Goal: Transaction & Acquisition: Download file/media

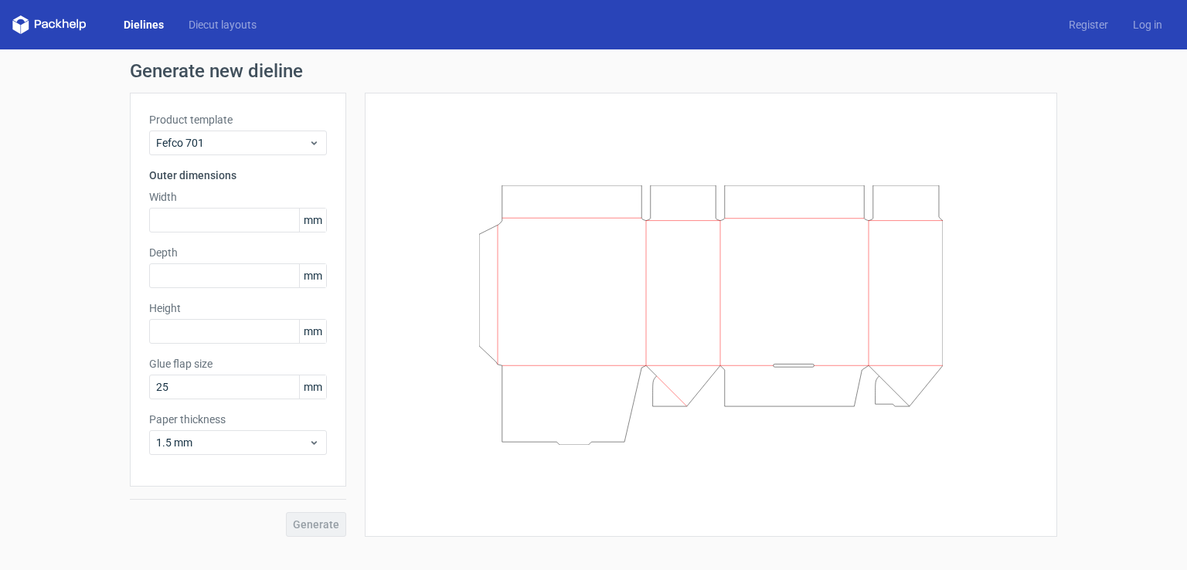
click at [148, 22] on link "Dielines" at bounding box center [143, 24] width 65 height 15
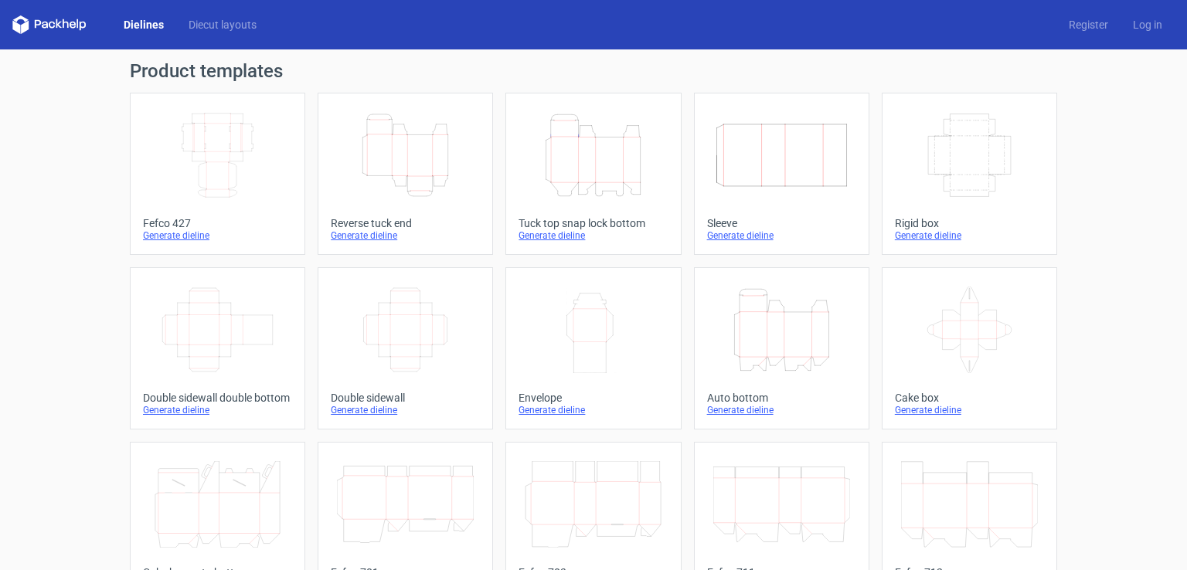
click at [411, 146] on icon "Height Depth Width" at bounding box center [405, 155] width 137 height 87
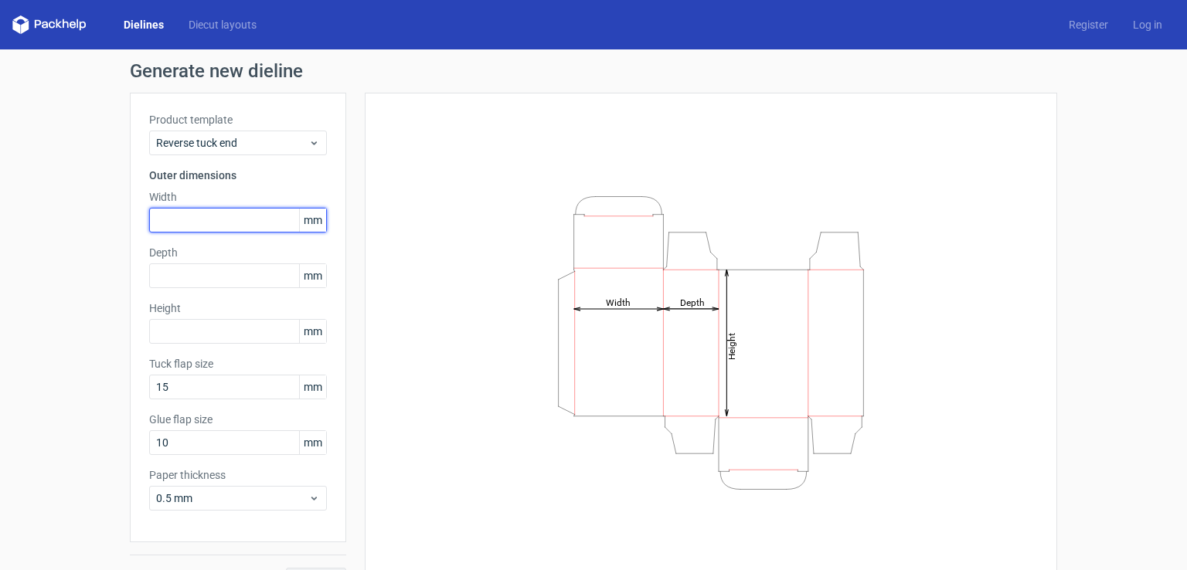
click at [161, 228] on input "text" at bounding box center [238, 220] width 178 height 25
type input "75"
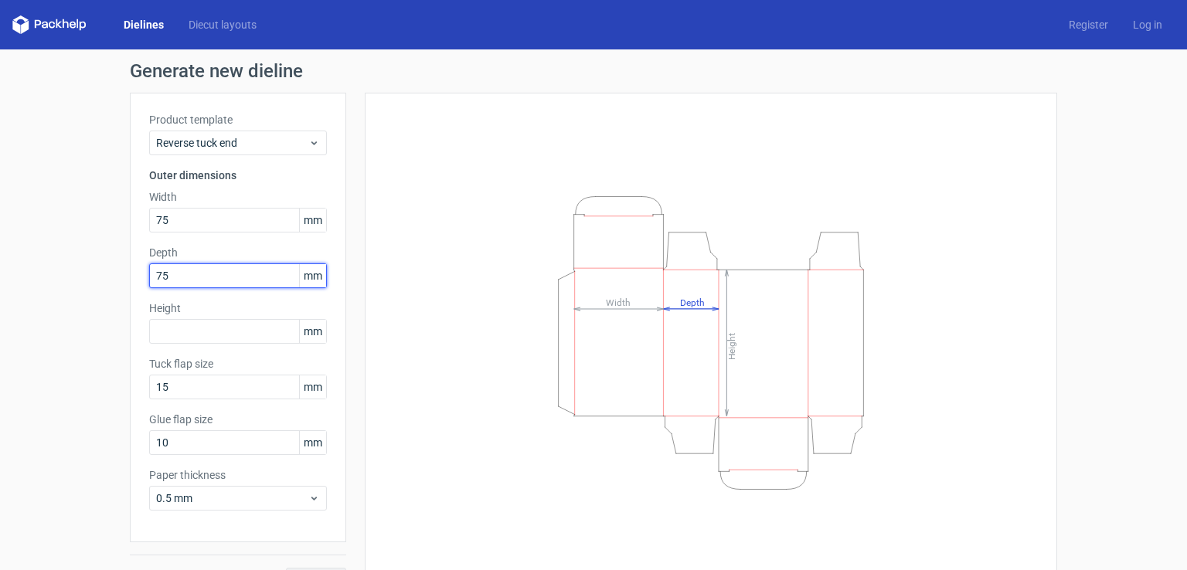
type input "75"
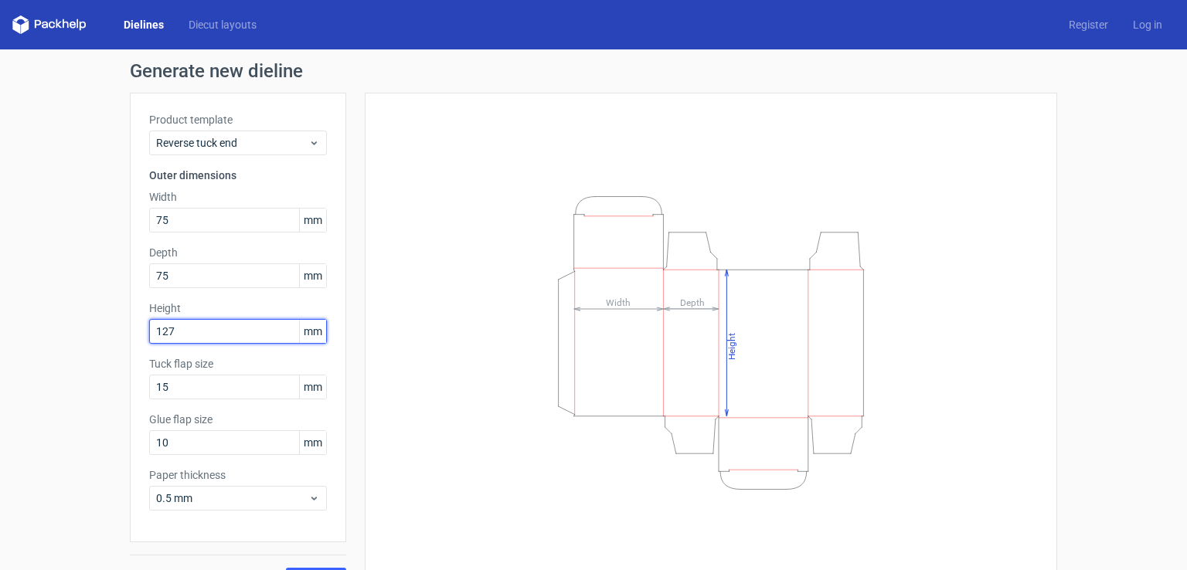
type input "127"
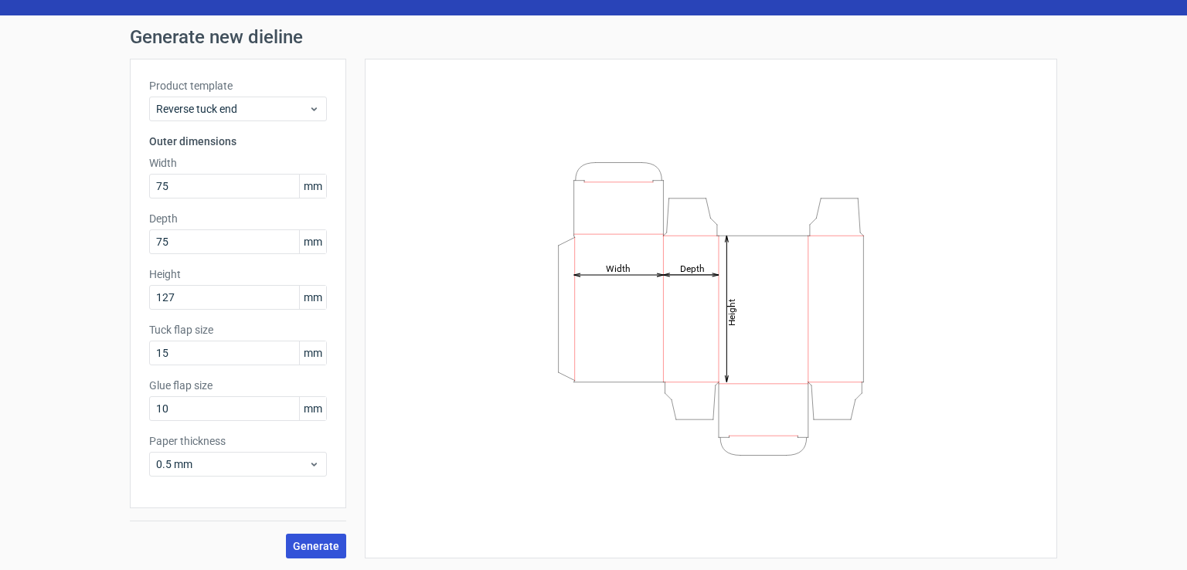
click at [296, 545] on span "Generate" at bounding box center [316, 546] width 46 height 11
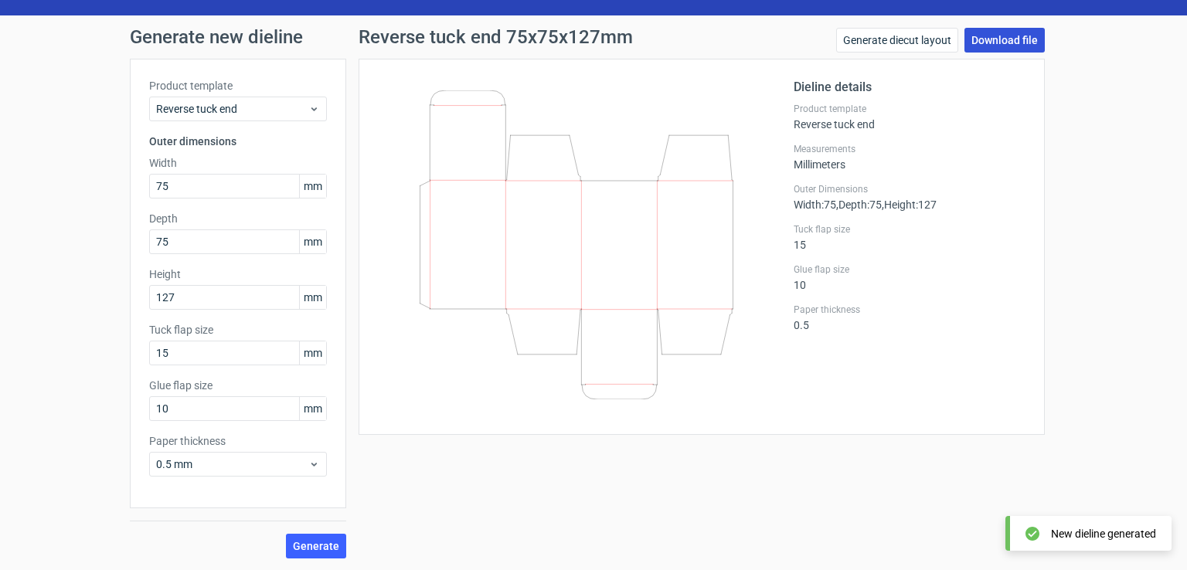
click at [987, 44] on link "Download file" at bounding box center [1004, 40] width 80 height 25
